Goal: Task Accomplishment & Management: Complete application form

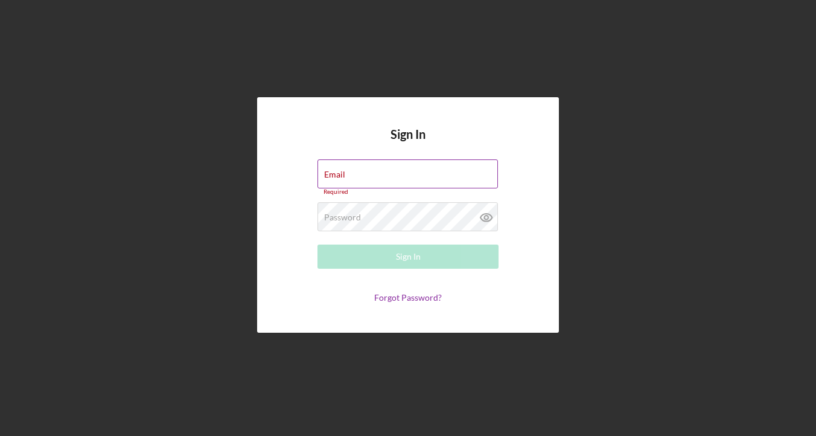
type input "FLORESNATAL2014@GMAIL.COM"
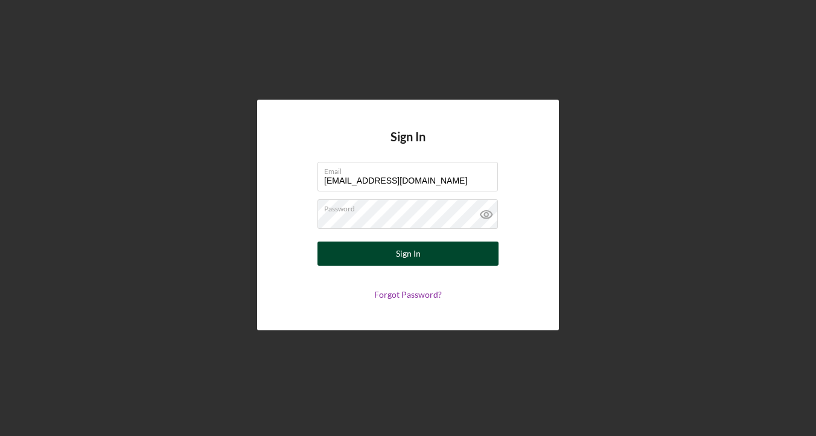
click at [422, 249] on button "Sign In" at bounding box center [408, 254] width 181 height 24
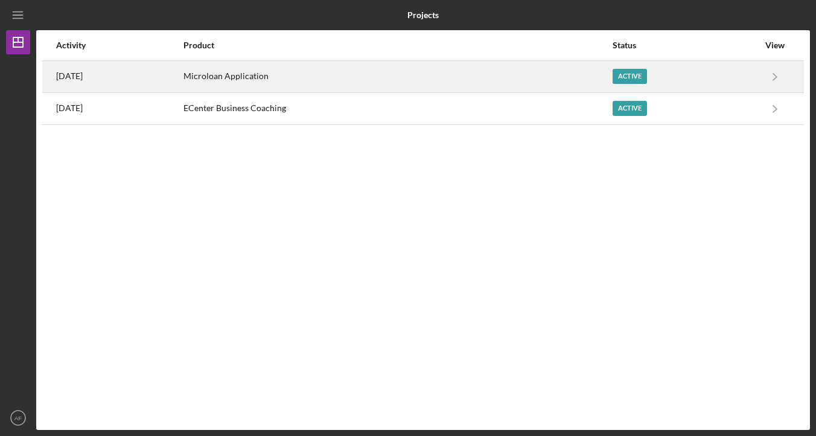
click at [522, 74] on div "Microloan Application" at bounding box center [398, 77] width 428 height 30
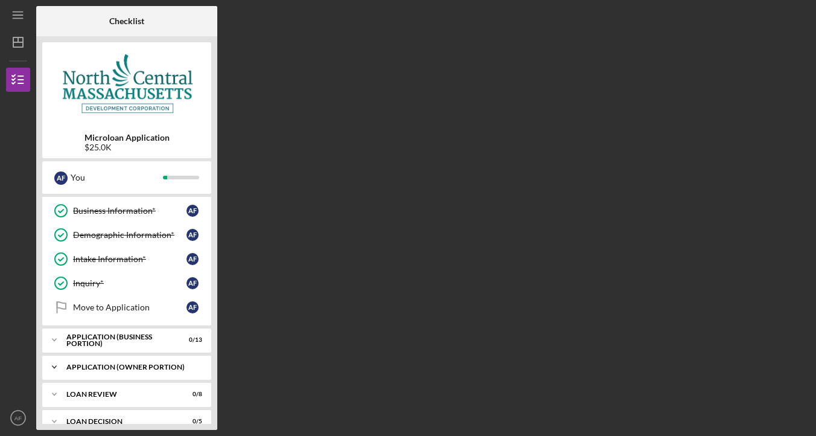
scroll to position [50, 0]
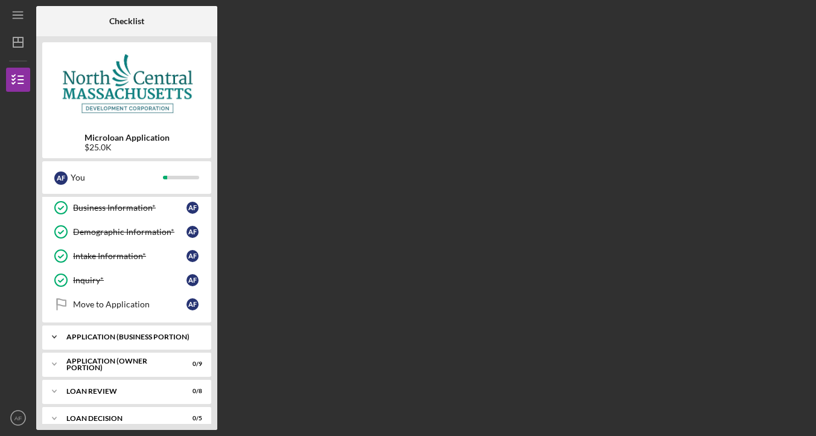
click at [104, 340] on div "APPLICATION (BUSINESS PORTION)" at bounding box center [131, 336] width 130 height 7
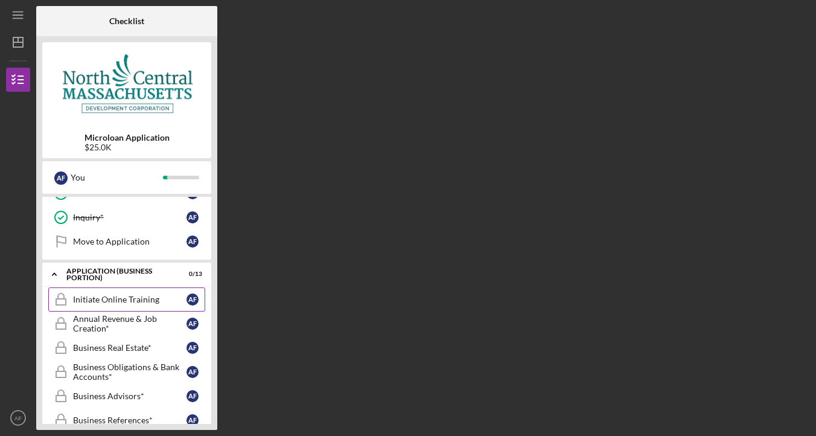
scroll to position [114, 0]
click at [149, 302] on div "Initiate Online Training" at bounding box center [130, 298] width 114 height 10
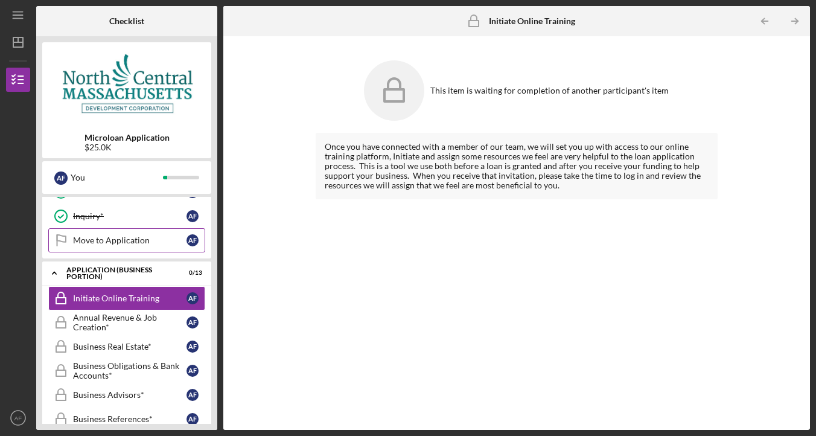
click at [93, 246] on link "Move to Application Move to Application A F" at bounding box center [126, 240] width 157 height 24
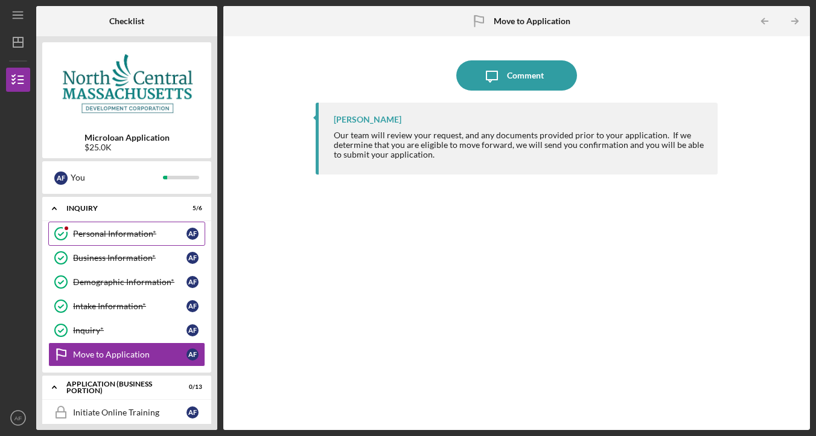
click at [64, 233] on icon "Personal Information*" at bounding box center [61, 234] width 30 height 30
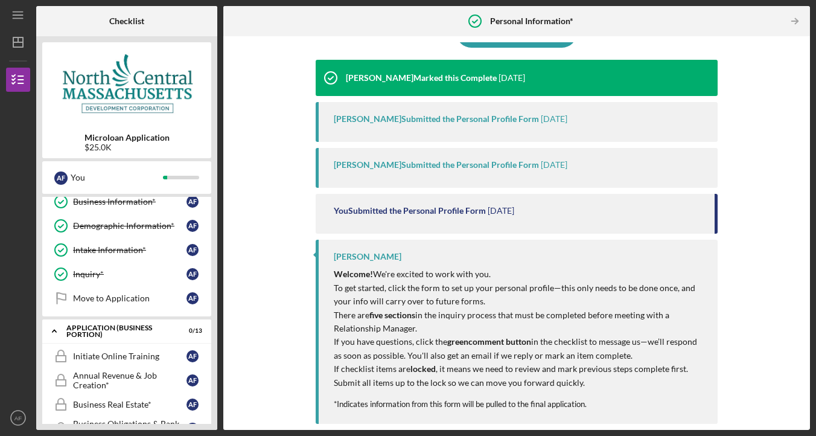
scroll to position [117, 0]
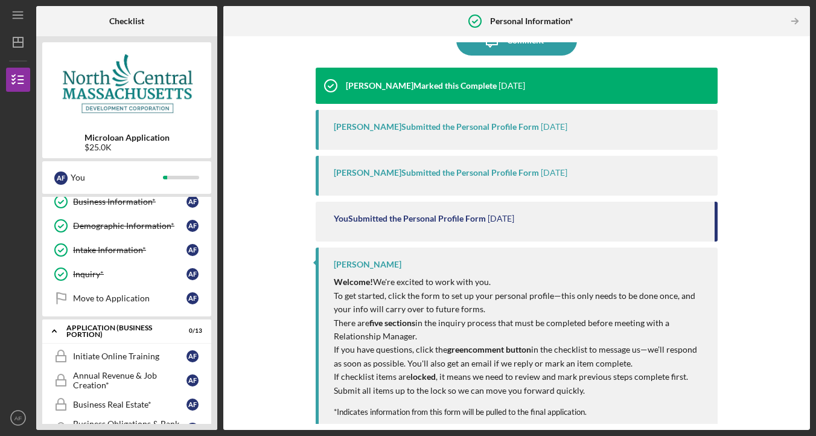
click at [448, 173] on div "Nico Berthet-Garcia Submitted the Personal Profile Form" at bounding box center [436, 173] width 205 height 10
click at [442, 122] on div "Nico Berthet-Garcia Submitted the Personal Profile Form" at bounding box center [436, 127] width 205 height 10
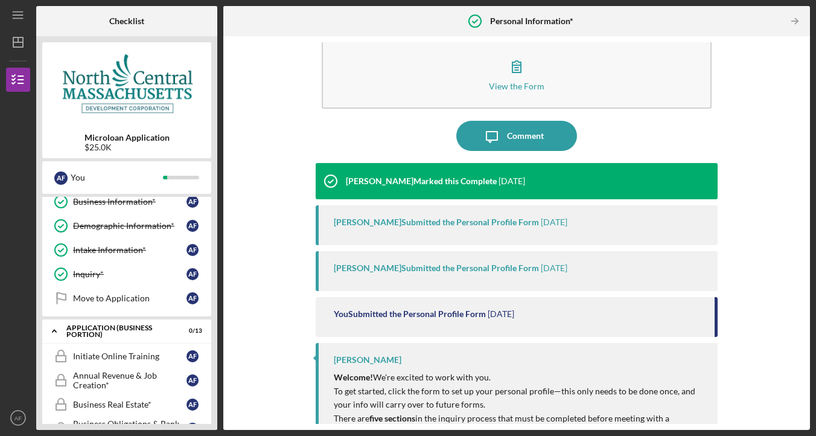
scroll to position [0, 0]
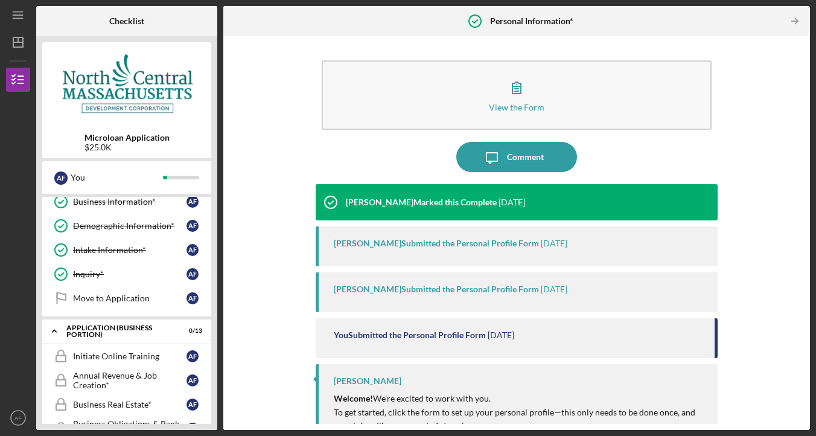
click at [442, 121] on button "View the Form Form" at bounding box center [517, 94] width 390 height 69
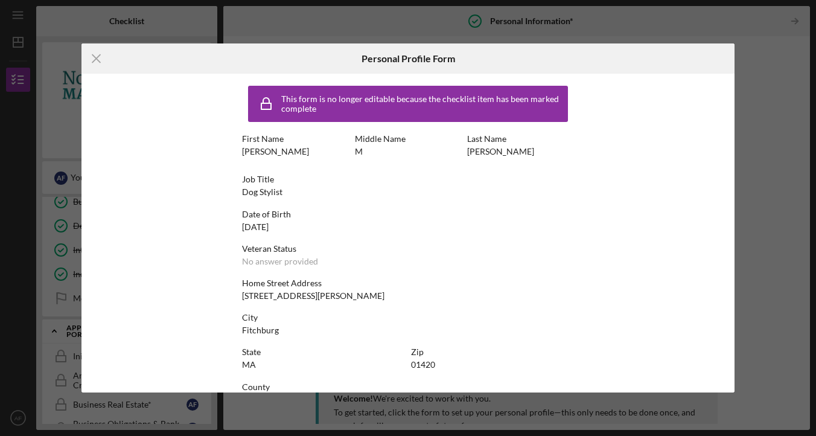
scroll to position [30, 0]
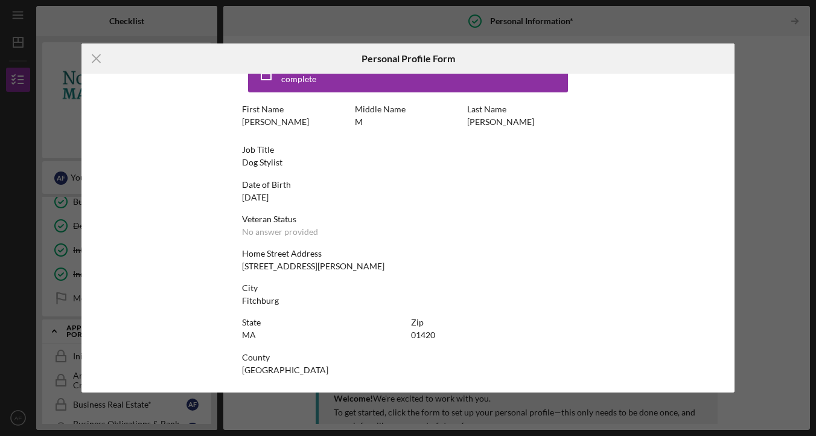
click at [760, 104] on div "Icon/Menu Close Personal Profile Form This form is no longer editable because t…" at bounding box center [408, 218] width 816 height 436
click at [92, 59] on icon "Icon/Menu Close" at bounding box center [97, 58] width 30 height 30
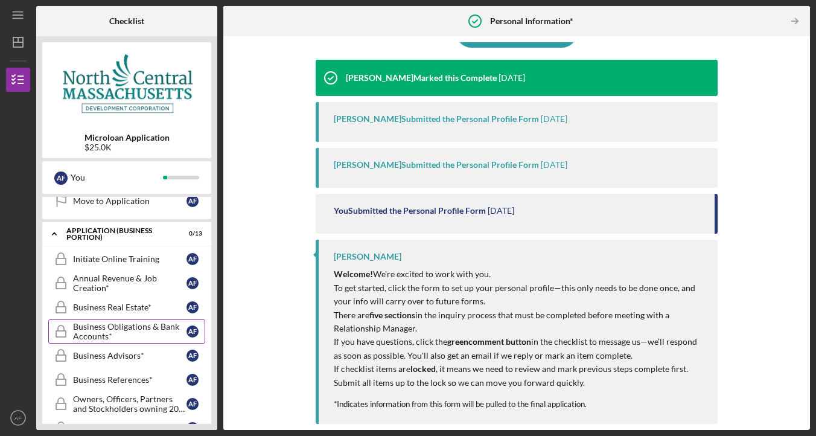
scroll to position [156, 0]
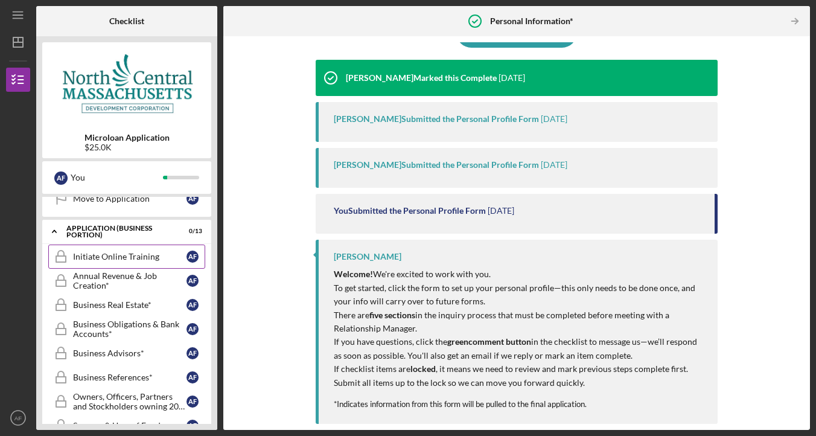
click at [179, 260] on div "Initiate Online Training" at bounding box center [130, 257] width 114 height 10
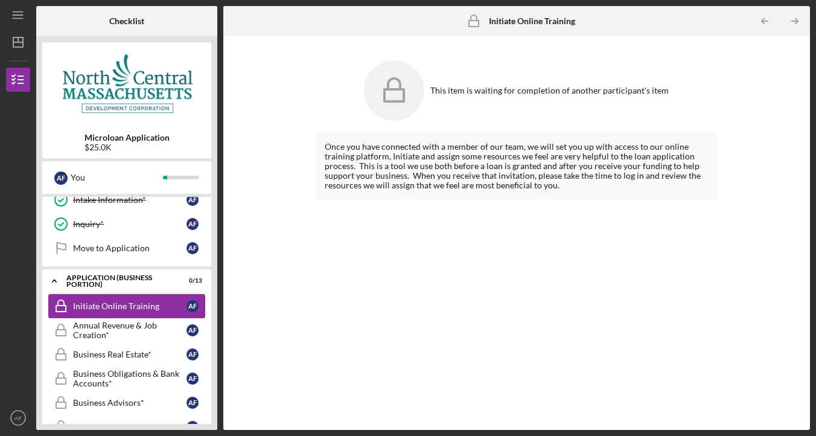
scroll to position [105, 0]
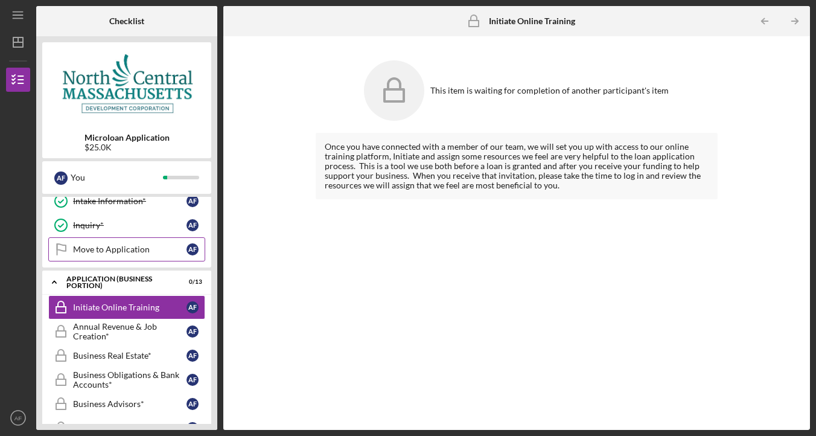
click at [171, 257] on link "Move to Application Move to Application A F" at bounding box center [126, 249] width 157 height 24
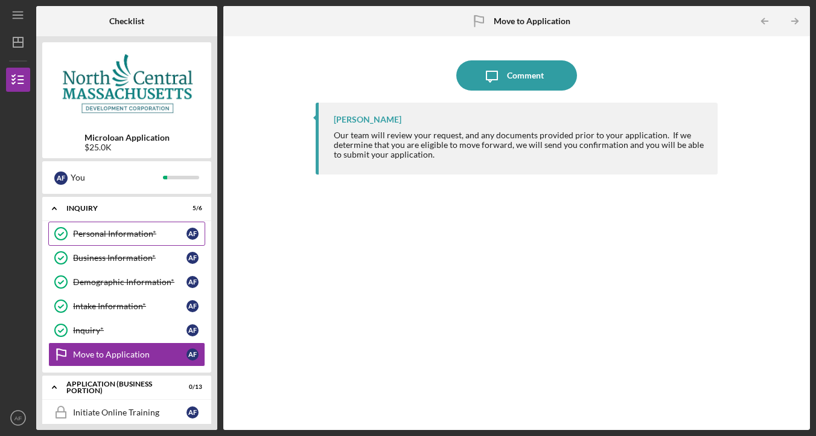
click at [159, 234] on div "Personal Information*" at bounding box center [130, 234] width 114 height 10
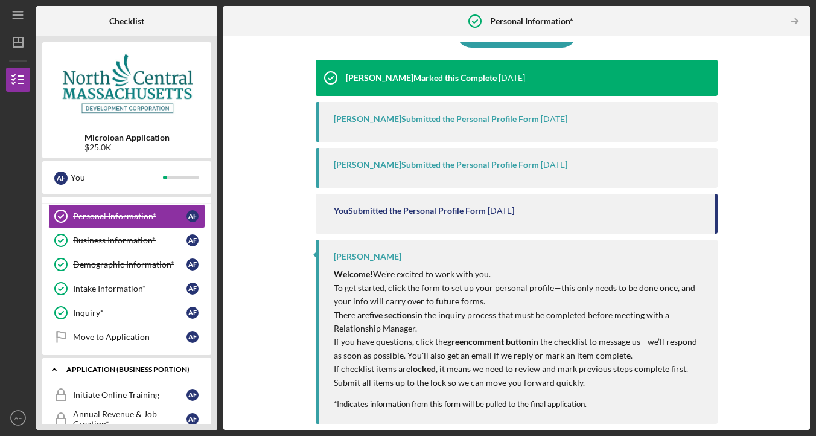
scroll to position [13, 0]
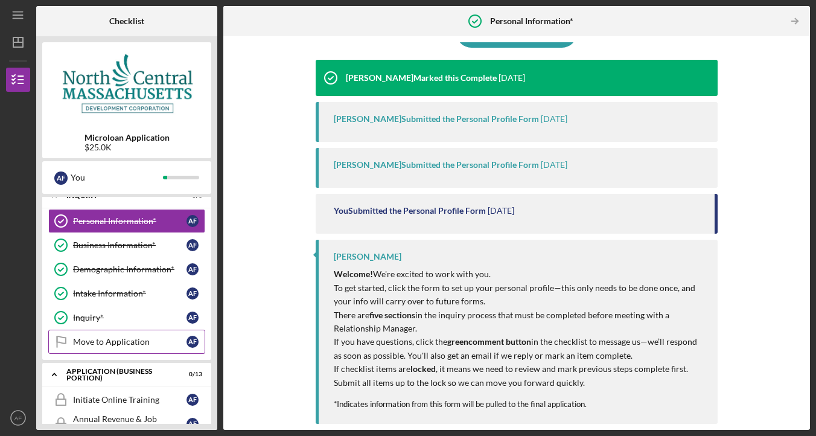
click at [119, 347] on link "Move to Application Move to Application A F" at bounding box center [126, 342] width 157 height 24
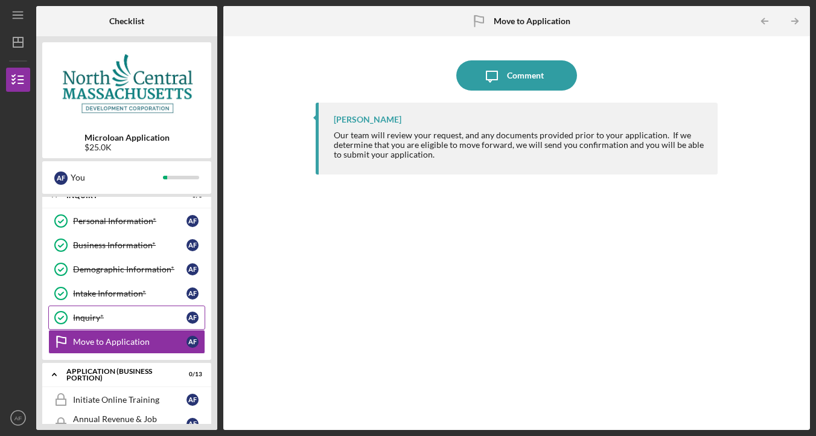
click at [128, 321] on div "Inquiry*" at bounding box center [130, 318] width 114 height 10
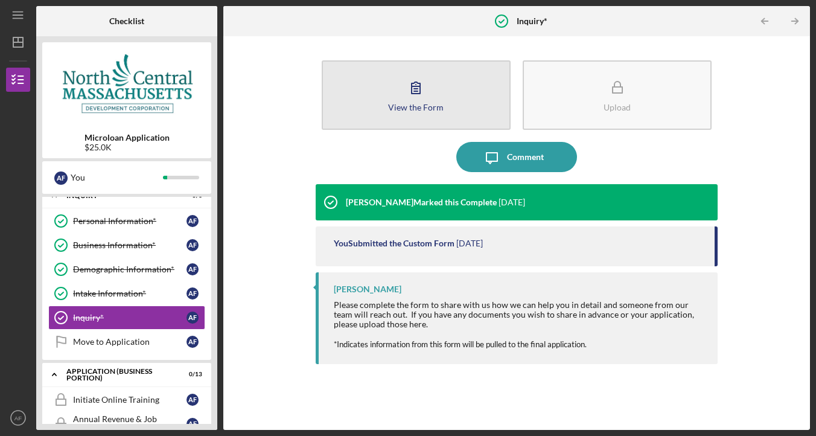
click at [447, 114] on button "View the Form Form" at bounding box center [416, 94] width 189 height 69
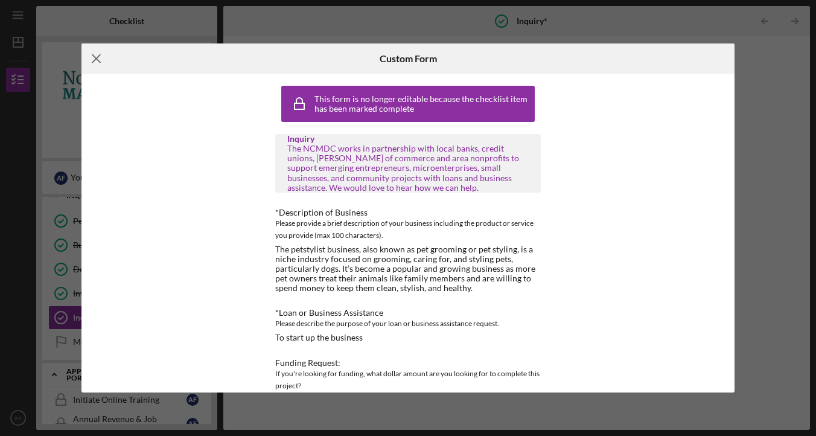
click at [98, 59] on icon "Icon/Menu Close" at bounding box center [97, 58] width 30 height 30
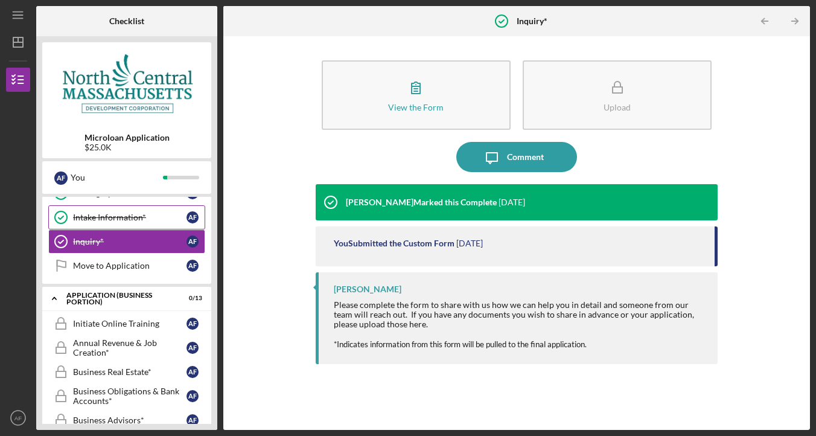
scroll to position [102, 0]
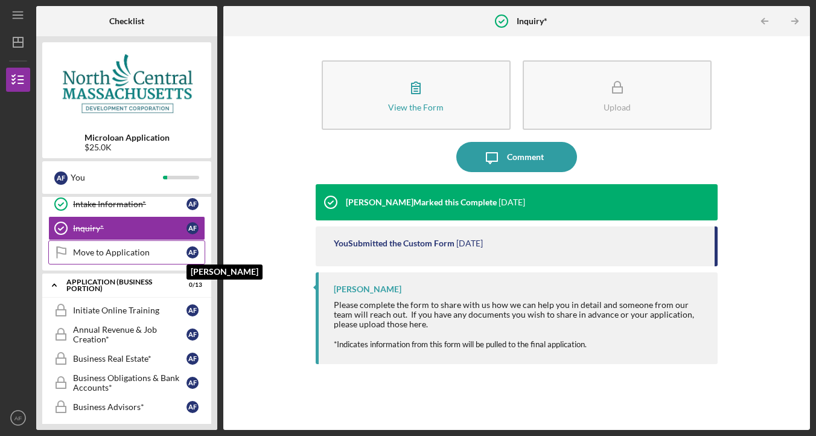
click at [187, 256] on div "A F" at bounding box center [196, 252] width 18 height 12
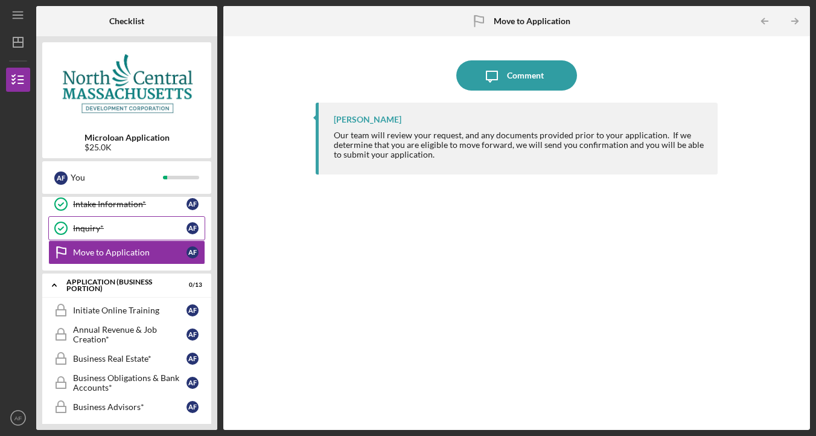
scroll to position [104, 0]
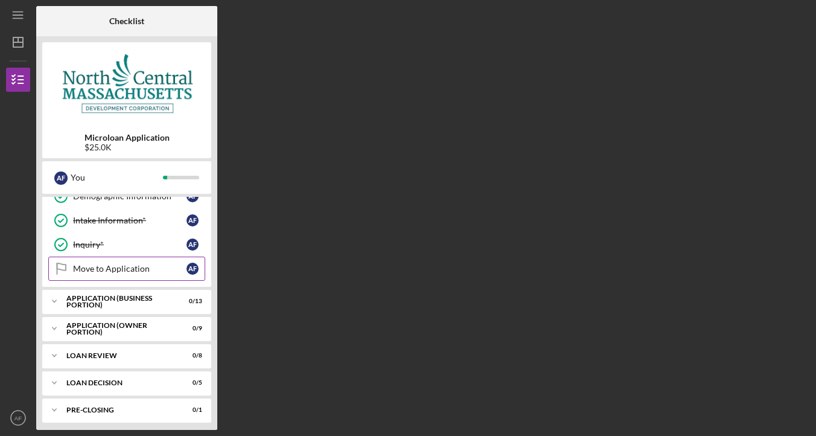
scroll to position [118, 0]
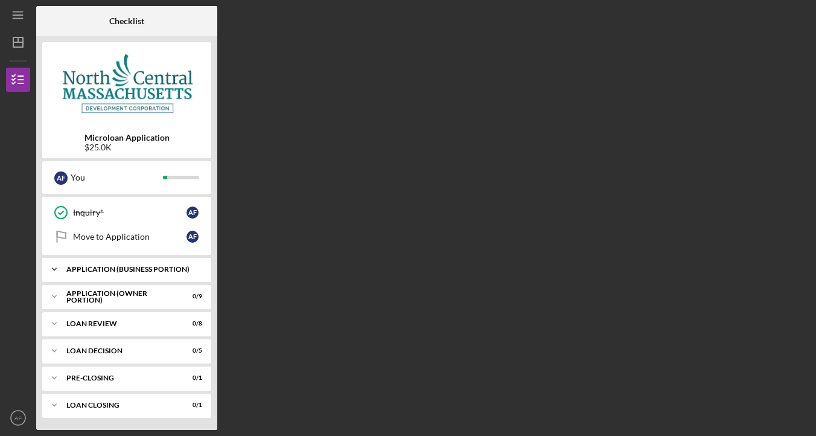
click at [120, 267] on div "APPLICATION (BUSINESS PORTION)" at bounding box center [131, 269] width 130 height 7
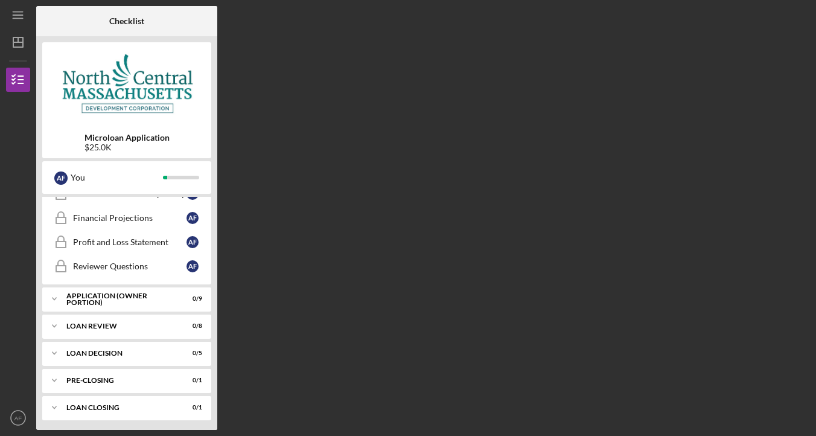
scroll to position [438, 0]
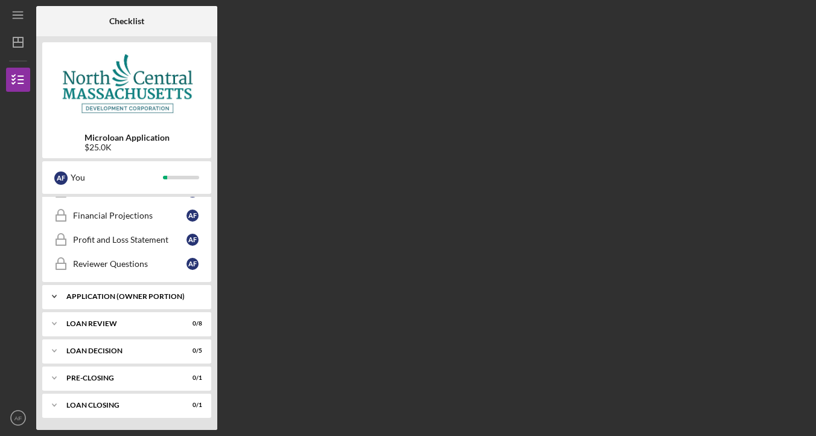
click at [152, 301] on div "Icon/Expander APPLICATION (OWNER PORTION) 0 / 9" at bounding box center [126, 296] width 169 height 24
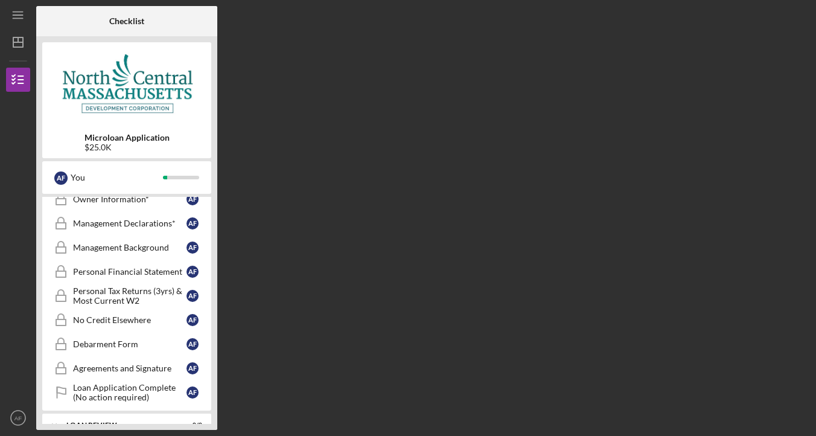
scroll to position [662, 0]
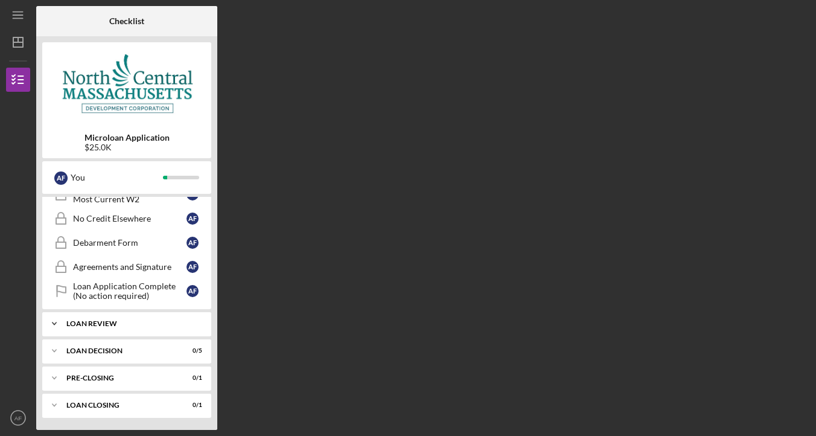
click at [150, 325] on div "LOAN REVIEW" at bounding box center [131, 323] width 130 height 7
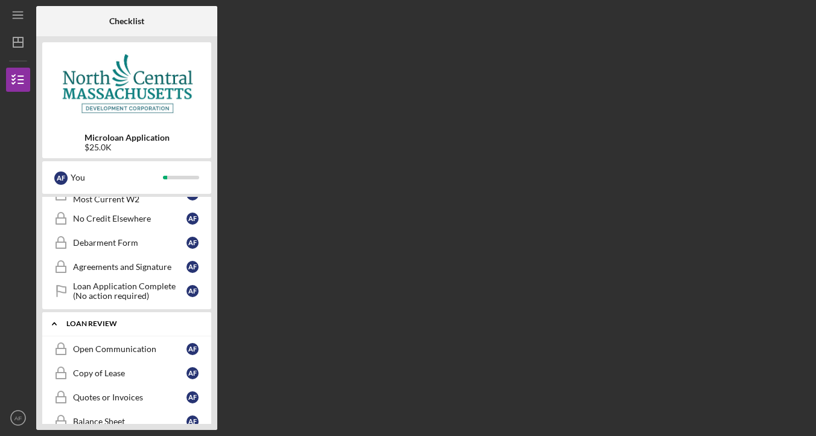
click at [150, 325] on div "LOAN REVIEW" at bounding box center [131, 323] width 130 height 7
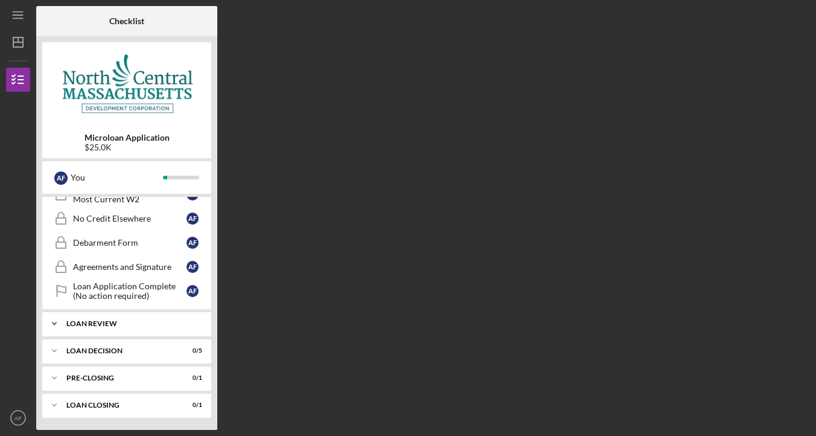
click at [145, 324] on div "LOAN REVIEW" at bounding box center [131, 323] width 130 height 7
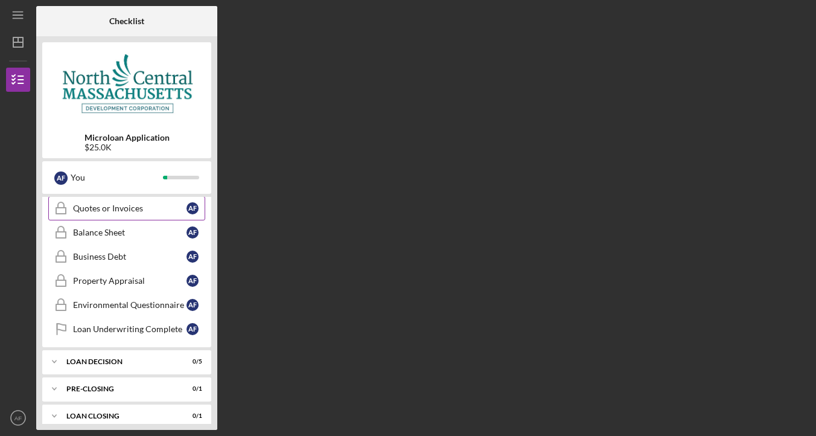
scroll to position [862, 0]
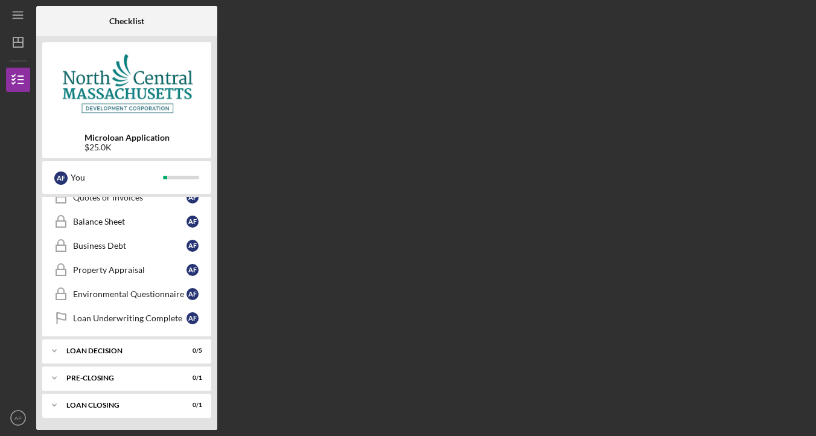
click at [373, 258] on div "Checklist Microloan Application $25.0K A F You Icon/Expander INQUIRY 5 / 6 Pers…" at bounding box center [423, 218] width 774 height 424
